Goal: Find specific page/section: Find specific page/section

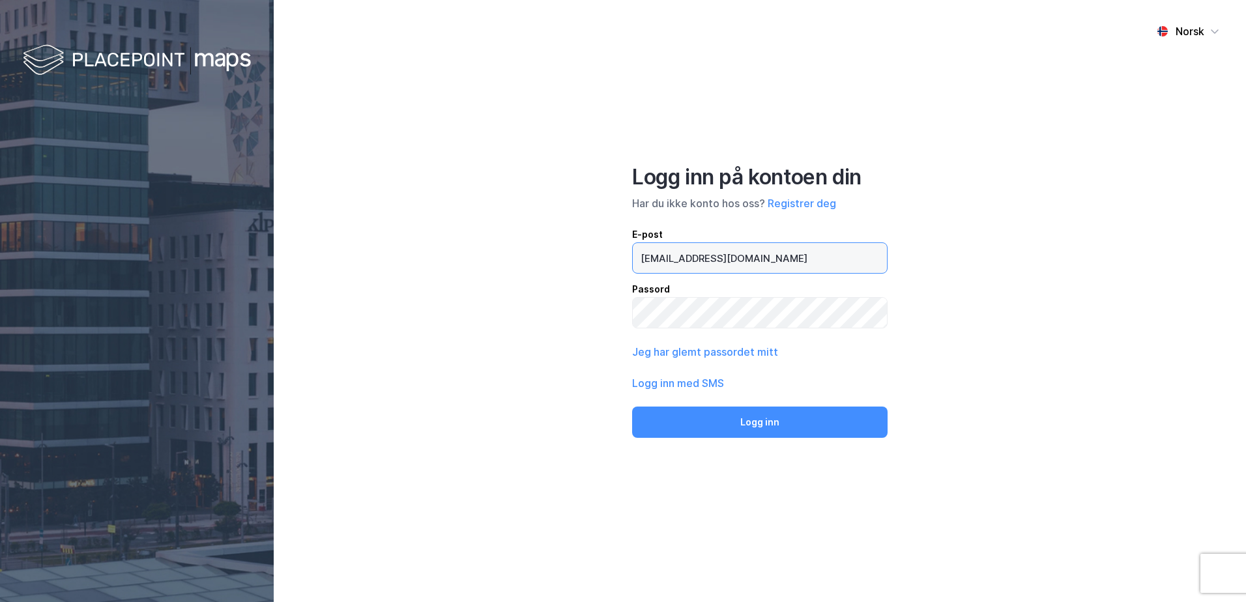
type input "[EMAIL_ADDRESS][DOMAIN_NAME]"
click at [632, 407] on button "Logg inn" at bounding box center [759, 422] width 255 height 31
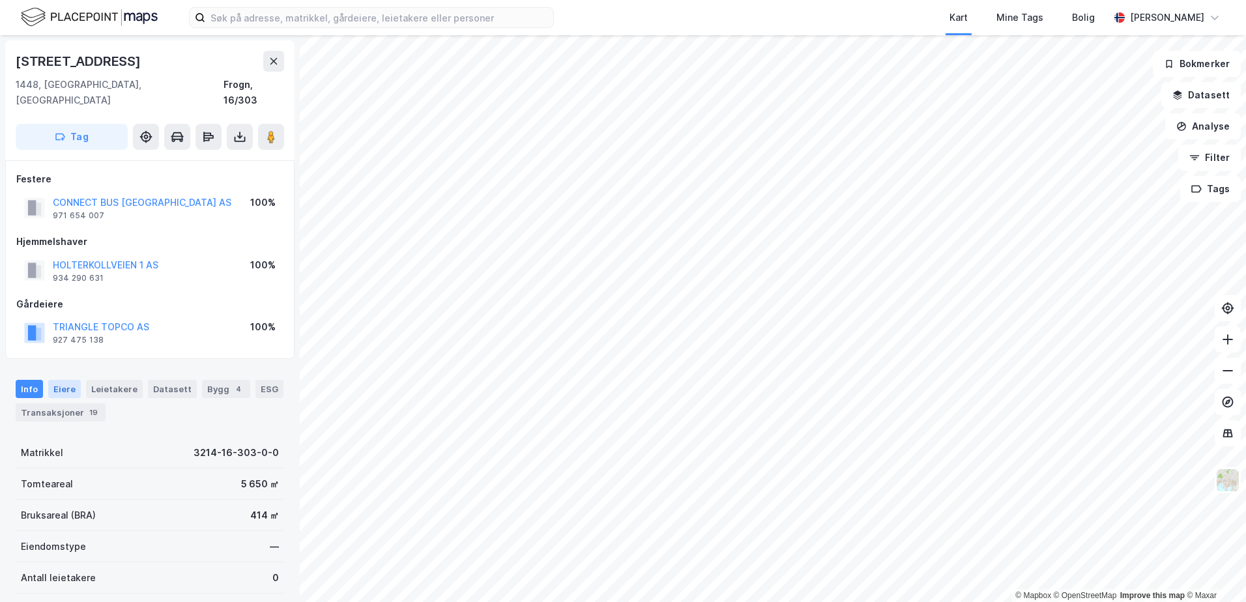
click at [0, 177] on html "Kart Mine Tags Bolig [PERSON_NAME] © Mapbox © OpenStreetMap Improve this map © …" at bounding box center [623, 301] width 1246 height 602
